Goal: Information Seeking & Learning: Learn about a topic

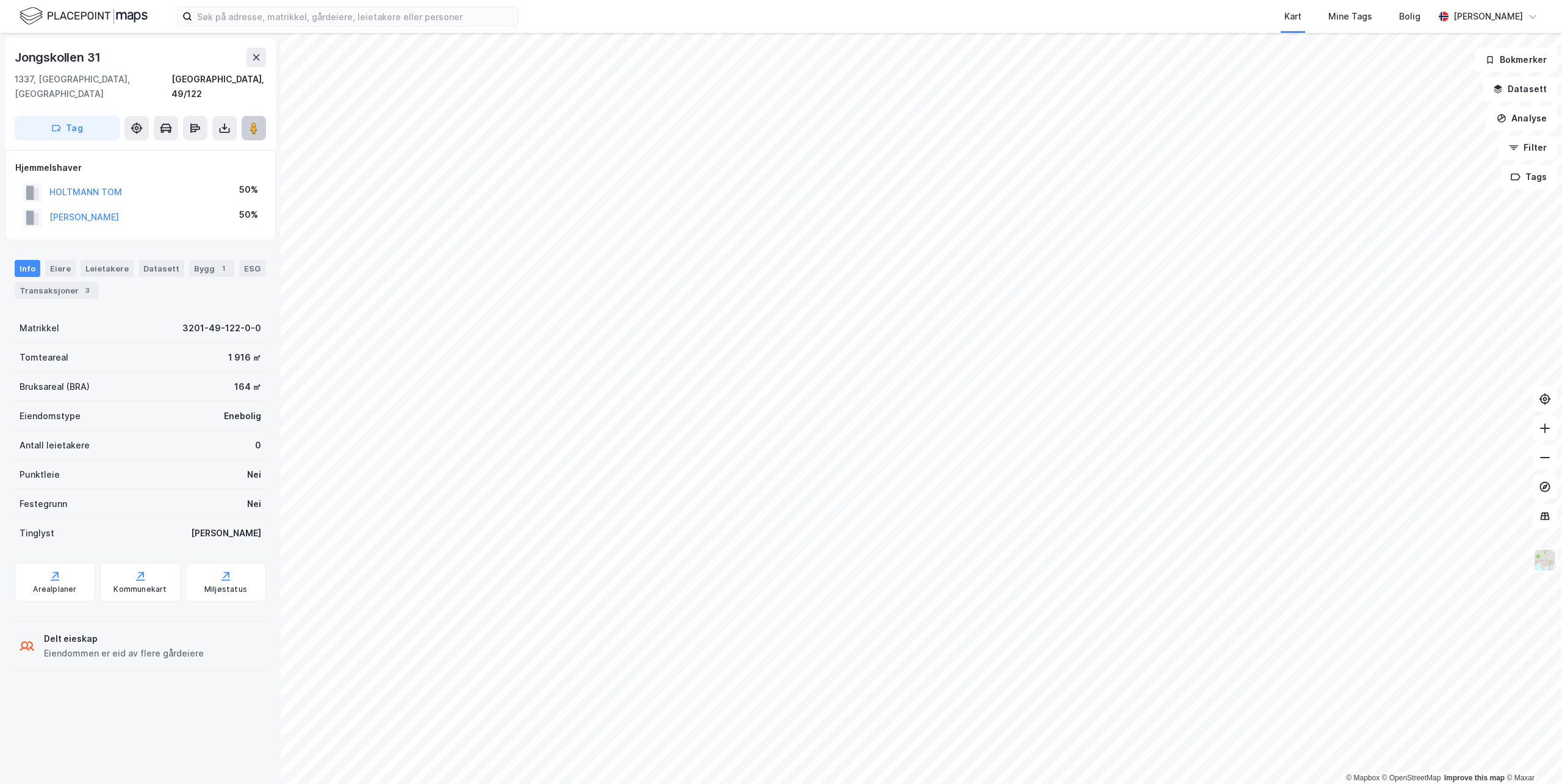
click at [248, 122] on icon at bounding box center [254, 128] width 12 height 12
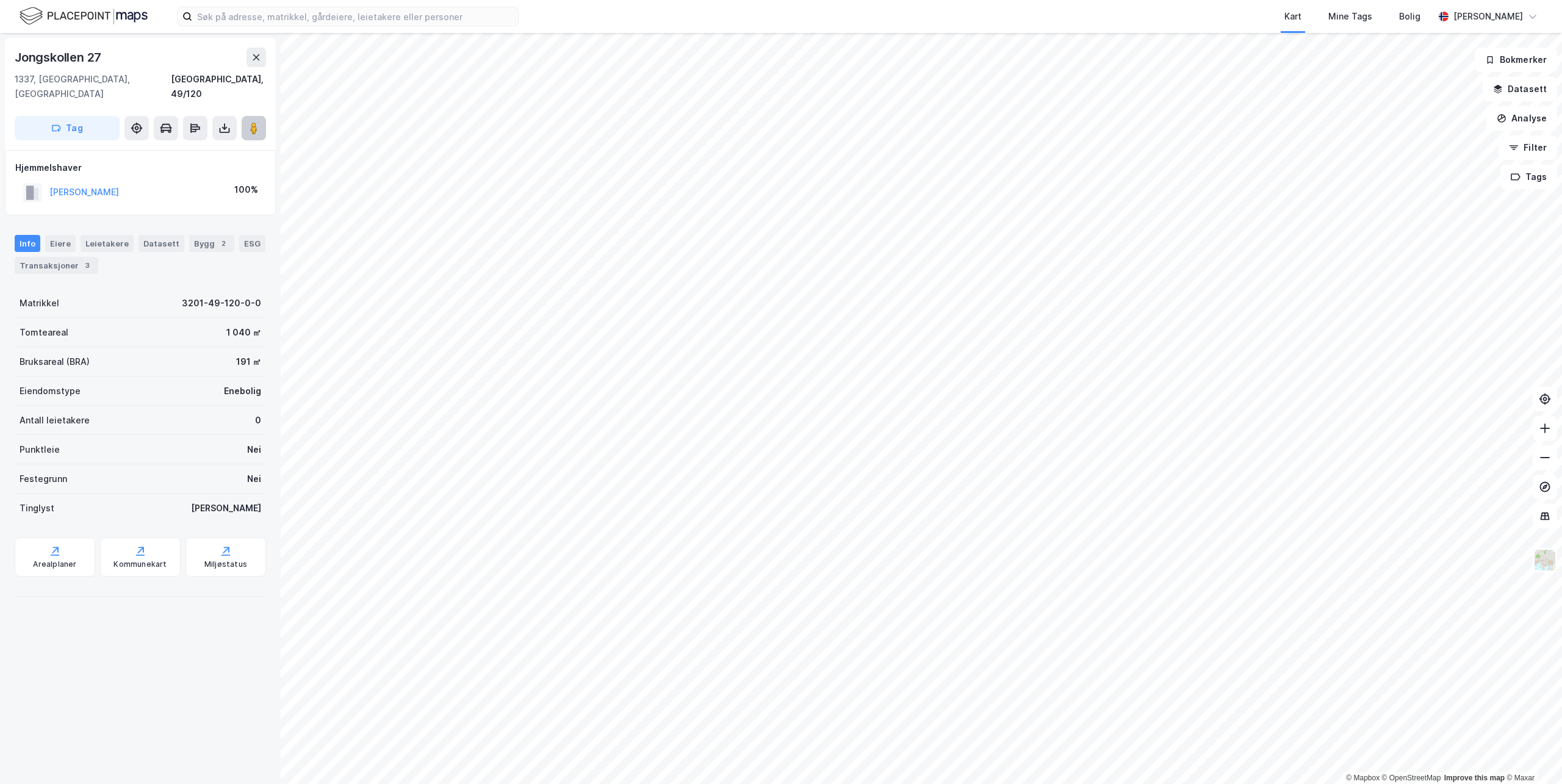
click at [248, 122] on icon at bounding box center [254, 128] width 12 height 12
